Goal: Task Accomplishment & Management: Manage account settings

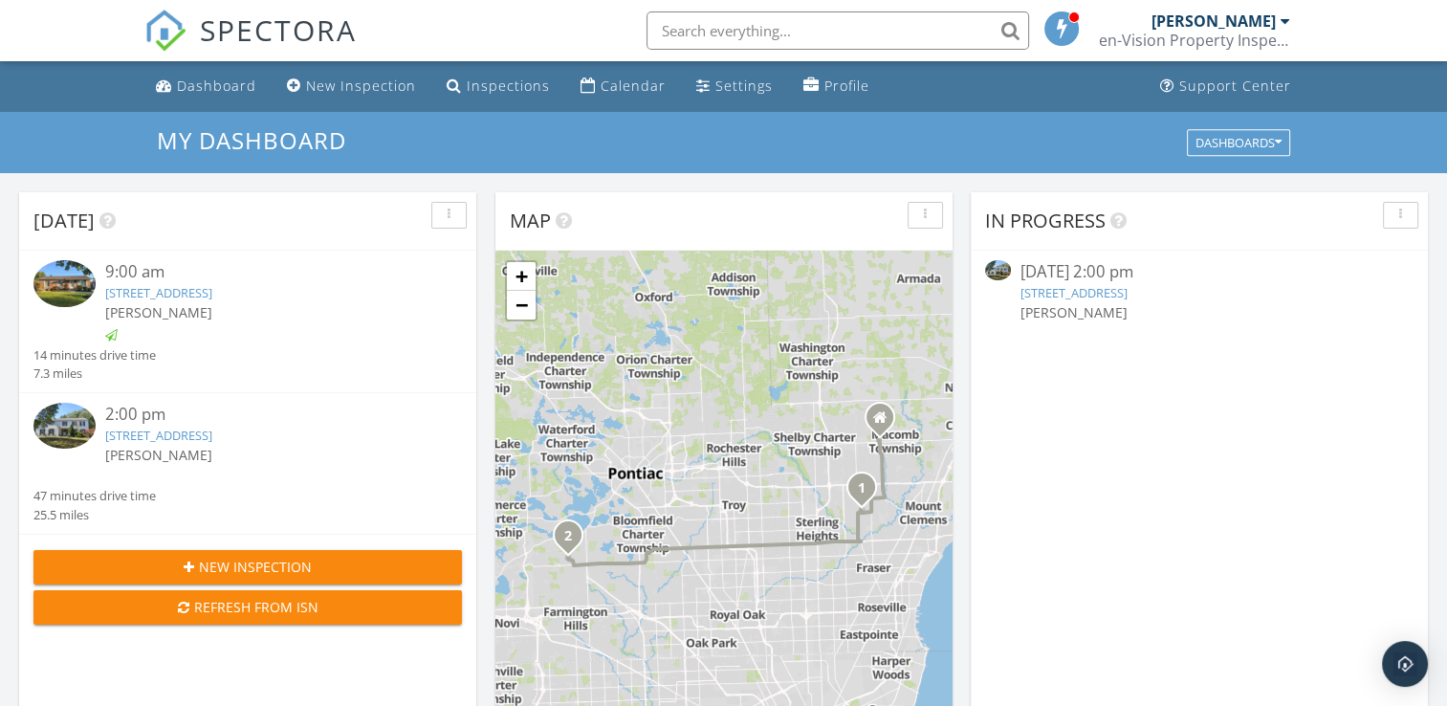
click at [1128, 287] on link "[STREET_ADDRESS]" at bounding box center [1074, 292] width 107 height 17
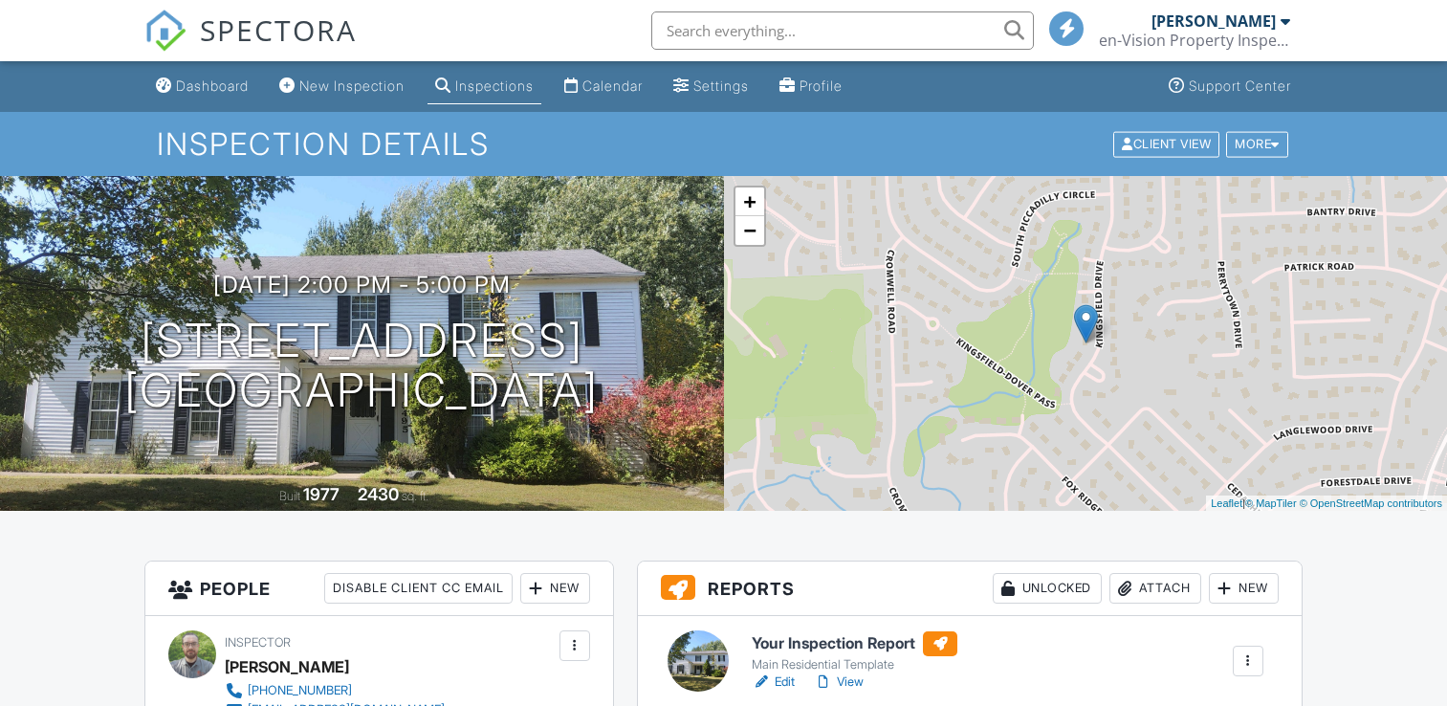
click at [786, 672] on link "Edit" at bounding box center [773, 681] width 43 height 19
